Goal: Task Accomplishment & Management: Use online tool/utility

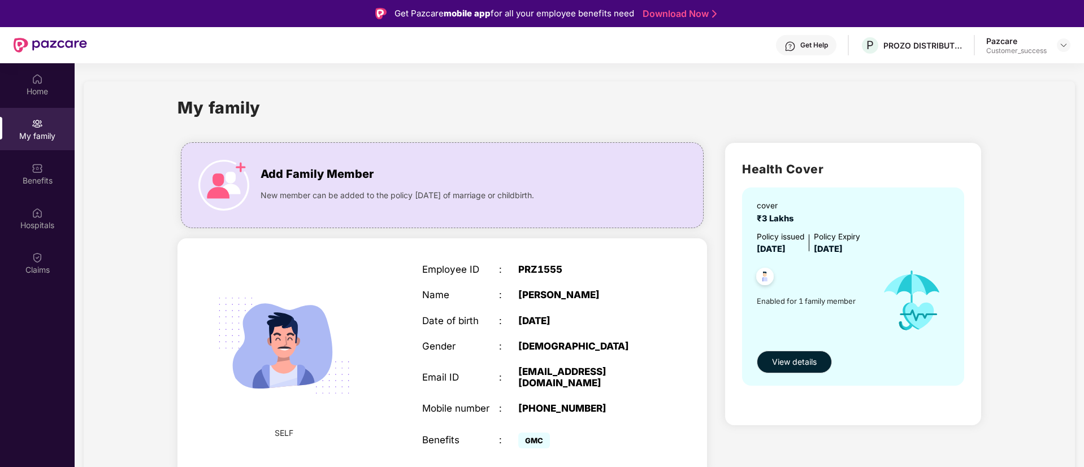
scroll to position [63, 0]
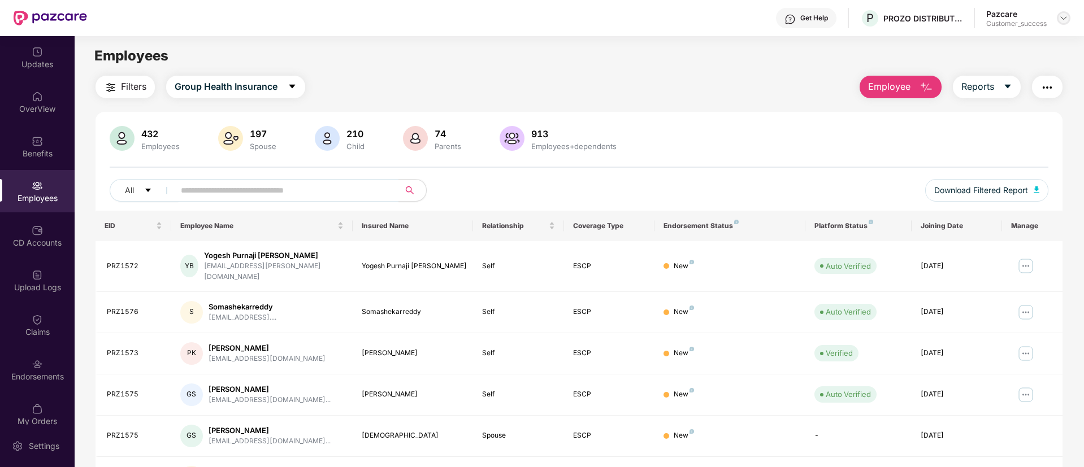
click at [1066, 16] on img at bounding box center [1063, 18] width 9 height 9
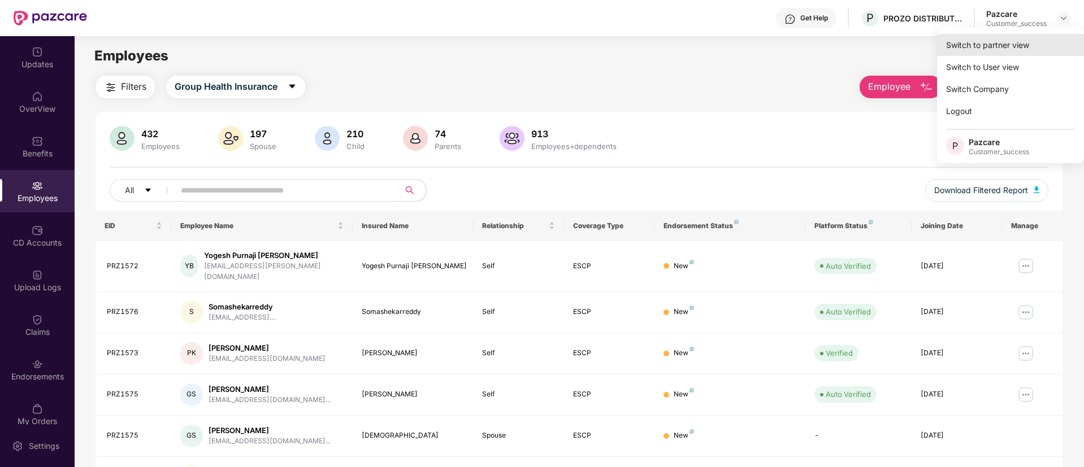
click at [1007, 50] on div "Switch to partner view" at bounding box center [1010, 45] width 147 height 22
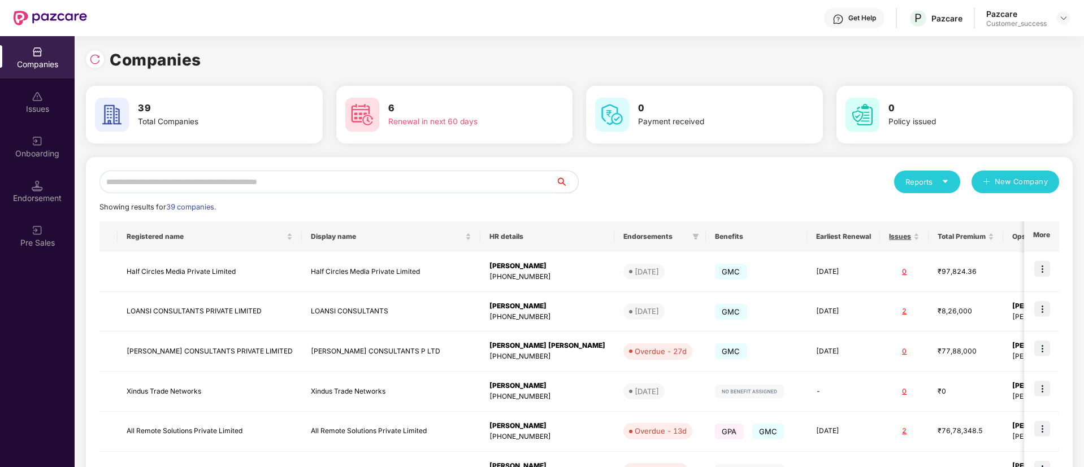
click at [360, 177] on input "text" at bounding box center [327, 182] width 456 height 23
click at [360, 177] on input "*" at bounding box center [327, 182] width 456 height 23
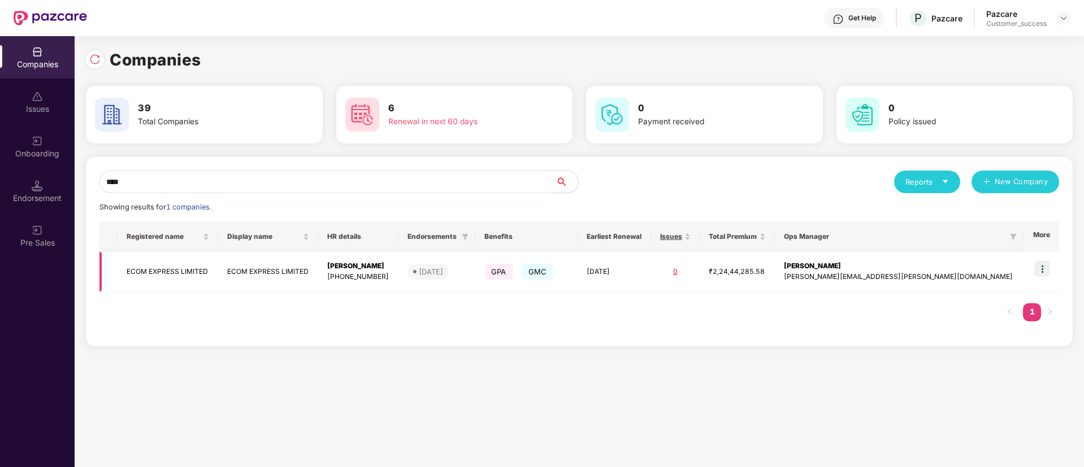
type input "****"
click at [1043, 267] on img at bounding box center [1042, 269] width 16 height 16
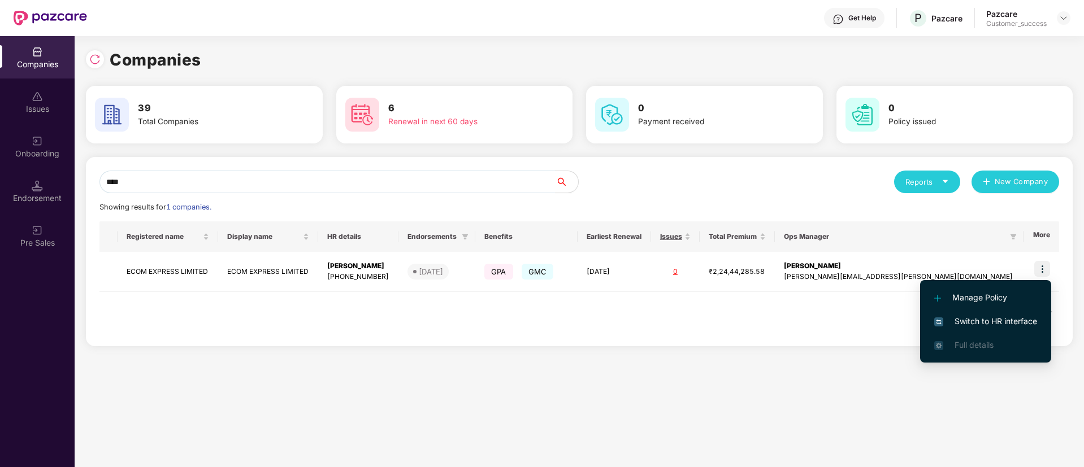
click at [995, 322] on span "Switch to HR interface" at bounding box center [985, 321] width 103 height 12
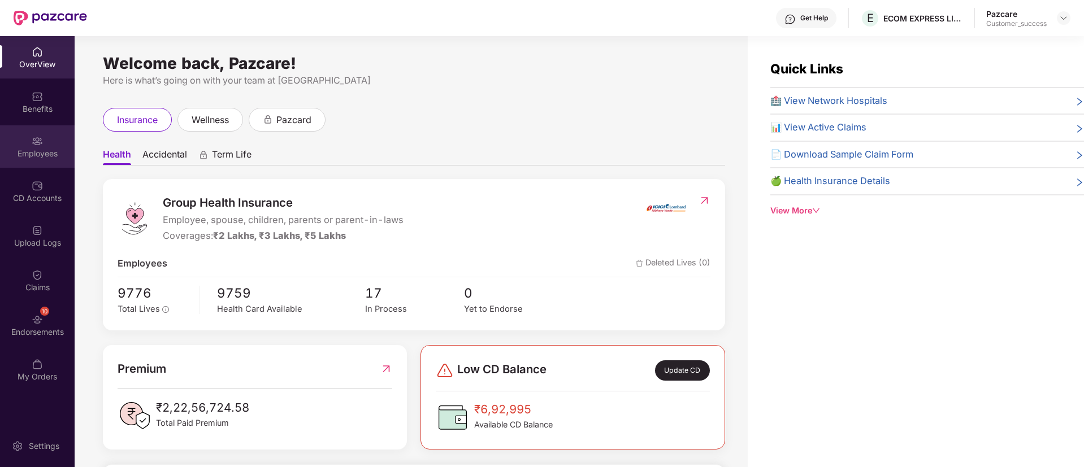
click at [39, 140] on img at bounding box center [37, 141] width 11 height 11
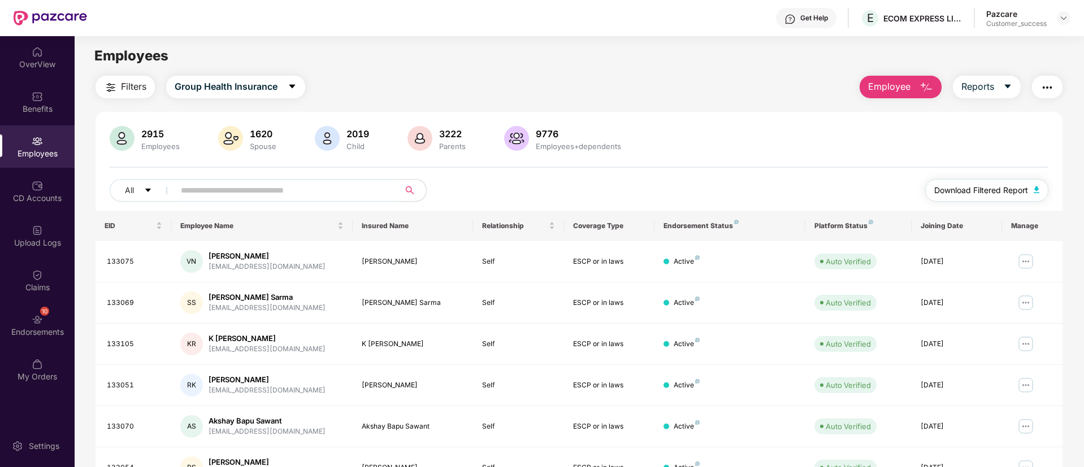
click at [954, 189] on span "Download Filtered Report" at bounding box center [981, 190] width 94 height 12
